Goal: Find specific page/section: Find specific page/section

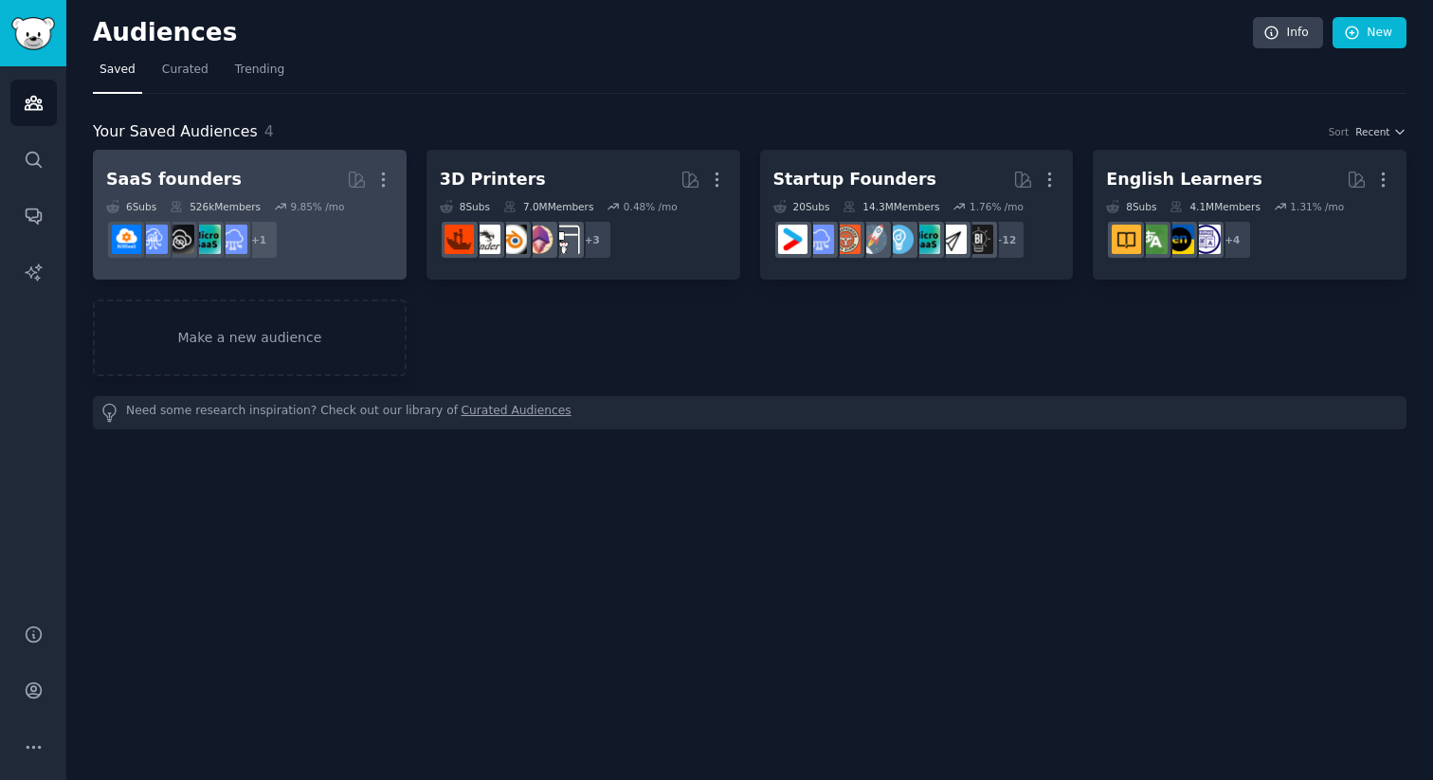
click at [200, 179] on div "SaaS founders" at bounding box center [174, 180] width 136 height 24
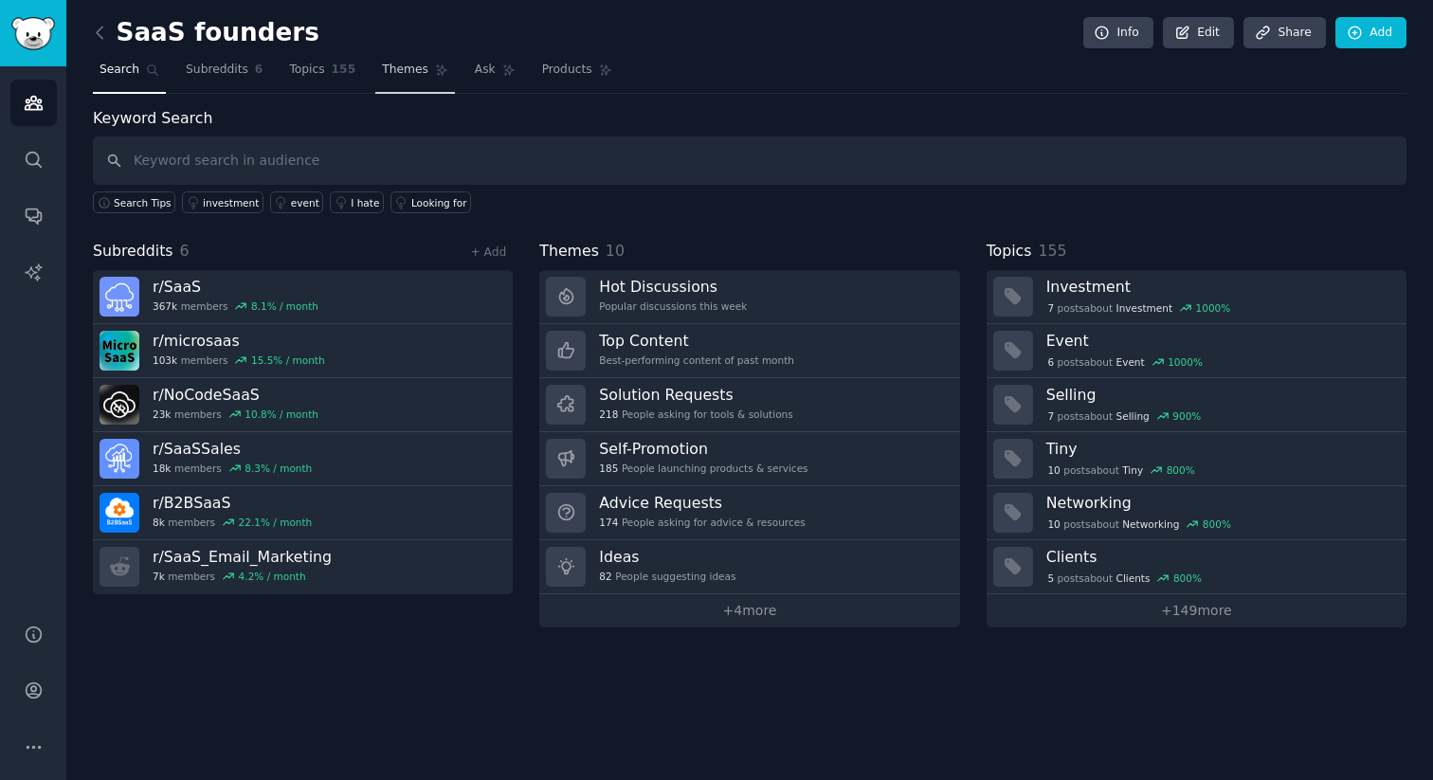
click at [398, 72] on span "Themes" at bounding box center [405, 70] width 46 height 17
